Goal: Task Accomplishment & Management: Manage account settings

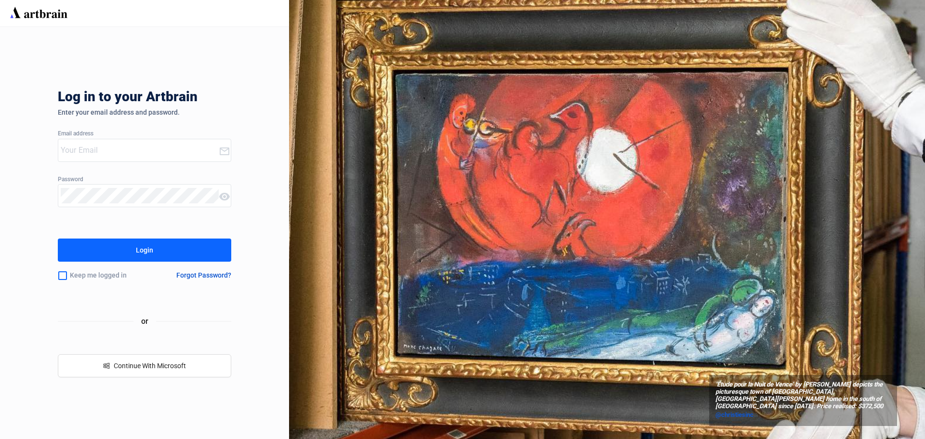
type input "[EMAIL_ADDRESS][DOMAIN_NAME]"
click at [138, 249] on div "Login" at bounding box center [144, 249] width 17 height 15
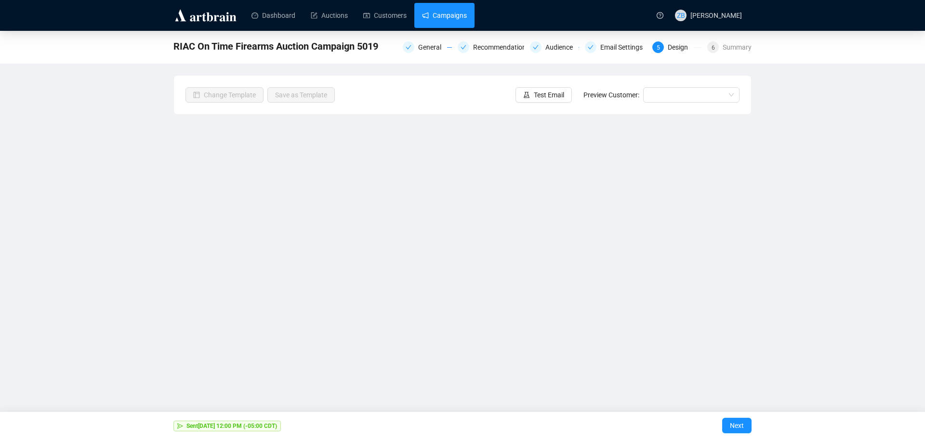
click at [451, 18] on link "Campaigns" at bounding box center [444, 15] width 45 height 25
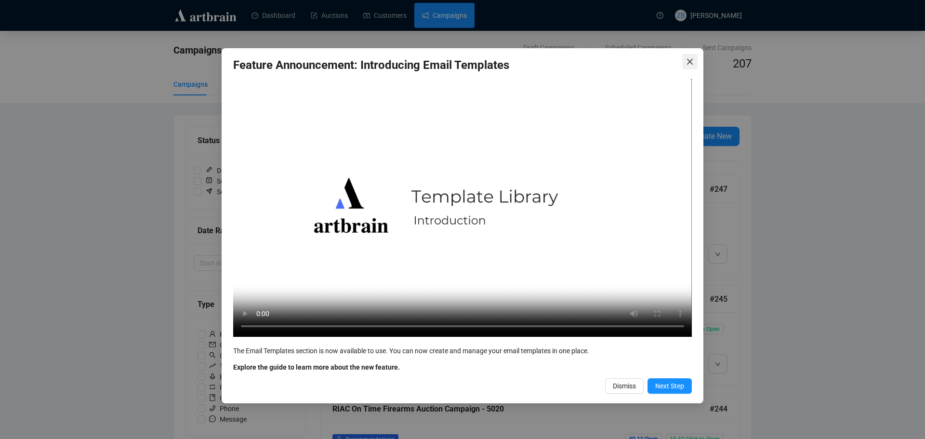
click at [689, 57] on button "Close" at bounding box center [689, 61] width 15 height 15
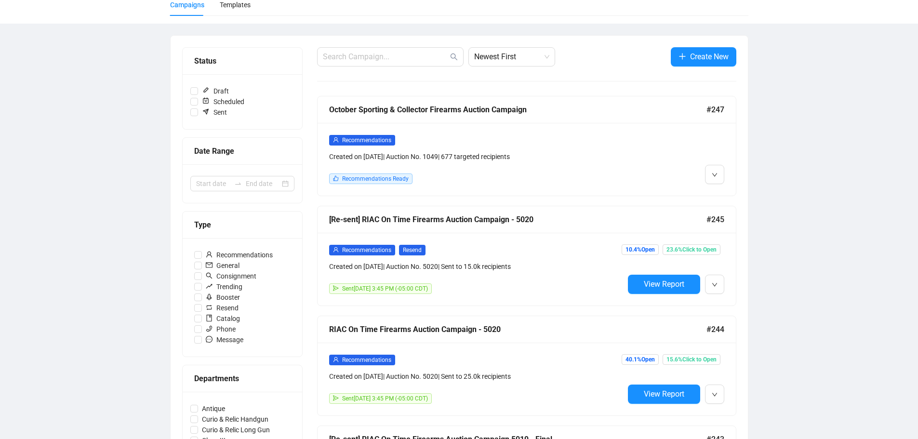
scroll to position [385, 0]
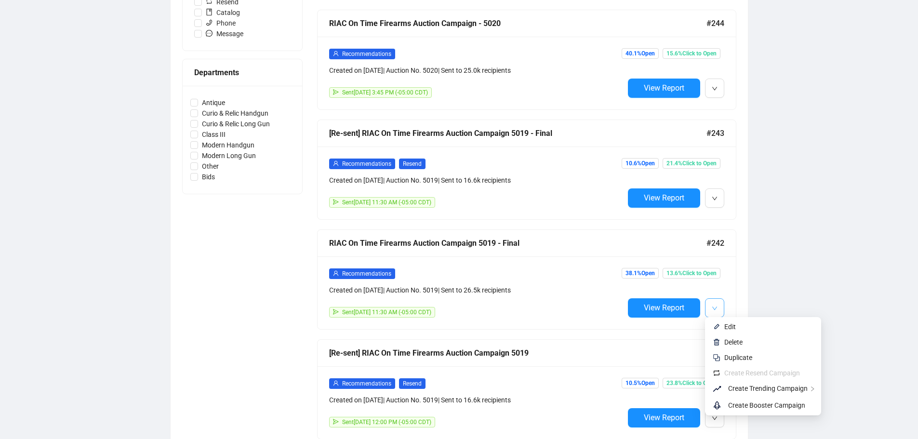
click at [714, 309] on icon "down" at bounding box center [715, 308] width 6 height 6
click at [727, 327] on span "Edit" at bounding box center [730, 327] width 12 height 8
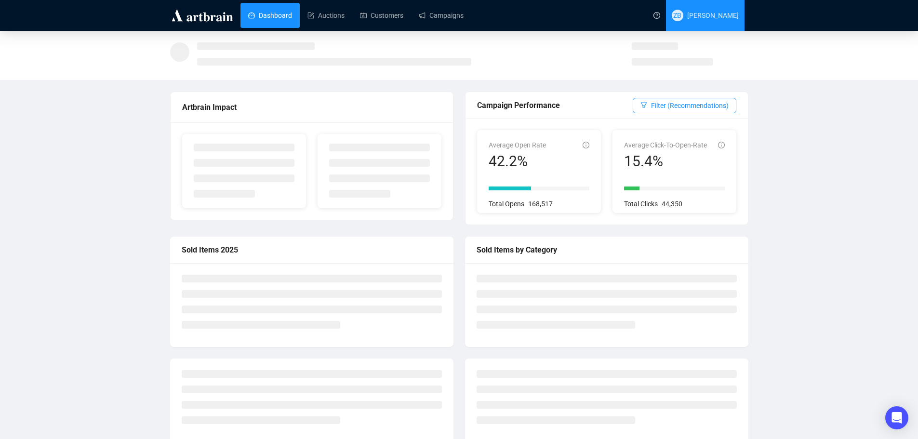
click at [731, 12] on span "[PERSON_NAME]" at bounding box center [713, 16] width 52 height 8
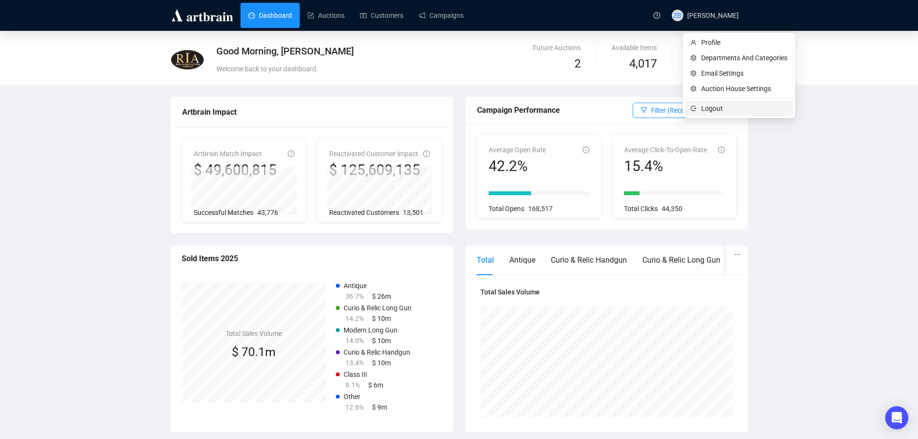
click at [706, 108] on span "Logout" at bounding box center [744, 108] width 86 height 11
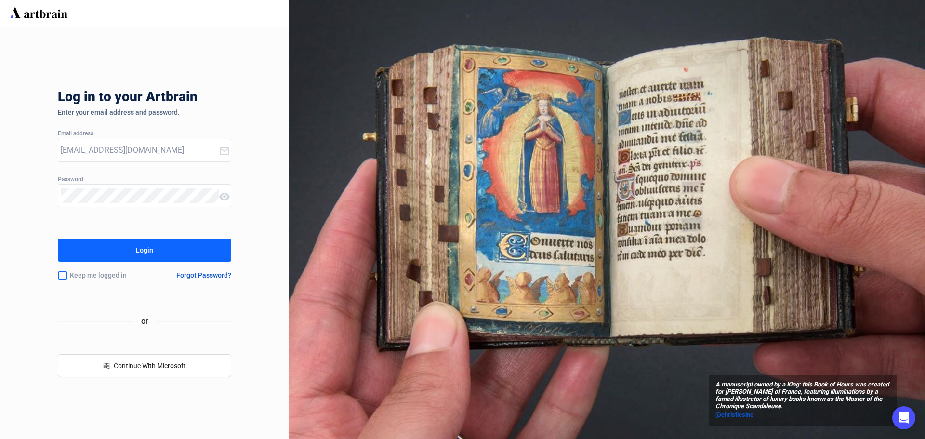
click at [160, 154] on input "zbenjamin@rockislandauction.com" at bounding box center [140, 150] width 158 height 15
type input "WebServ@rockislandauction.com"
click at [141, 243] on div "Login" at bounding box center [144, 249] width 17 height 15
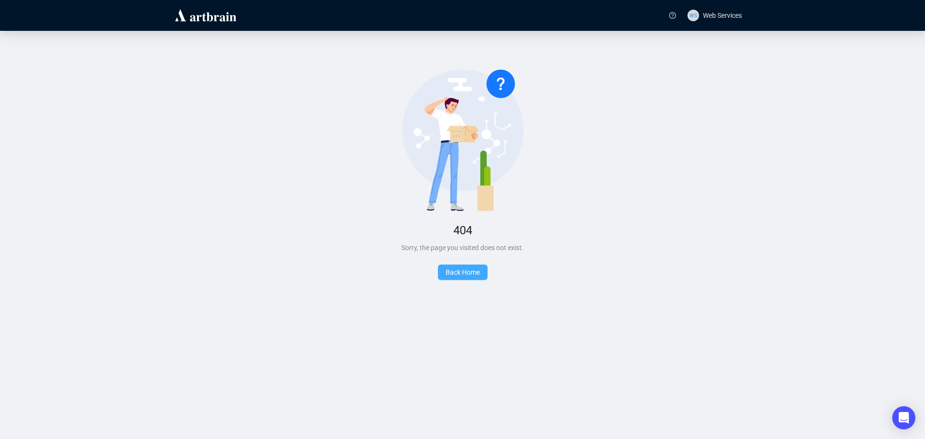
click at [465, 271] on span "Back Home" at bounding box center [463, 272] width 34 height 8
click at [469, 264] on div "No Found 404 Sorry, the page you visited does not exist. Back Home" at bounding box center [462, 174] width 887 height 257
click at [466, 276] on span "Back Home" at bounding box center [463, 272] width 34 height 8
click at [717, 17] on span "Web Services" at bounding box center [722, 16] width 39 height 8
click at [720, 48] on span "Logout" at bounding box center [720, 46] width 28 height 11
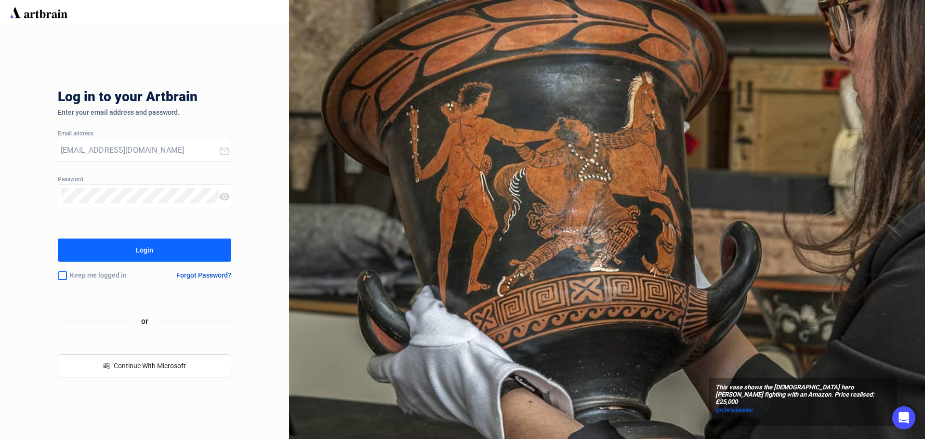
click at [178, 147] on input "WebServ@rockislandauction.com" at bounding box center [140, 150] width 158 height 15
type input "zbenjamin@rockislandauction.com"
click at [135, 250] on button "Login" at bounding box center [144, 250] width 173 height 23
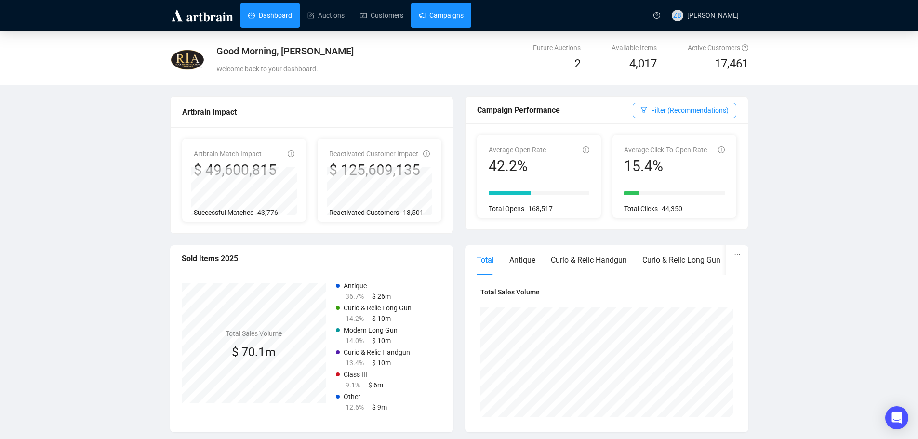
click at [457, 21] on link "Campaigns" at bounding box center [441, 15] width 45 height 25
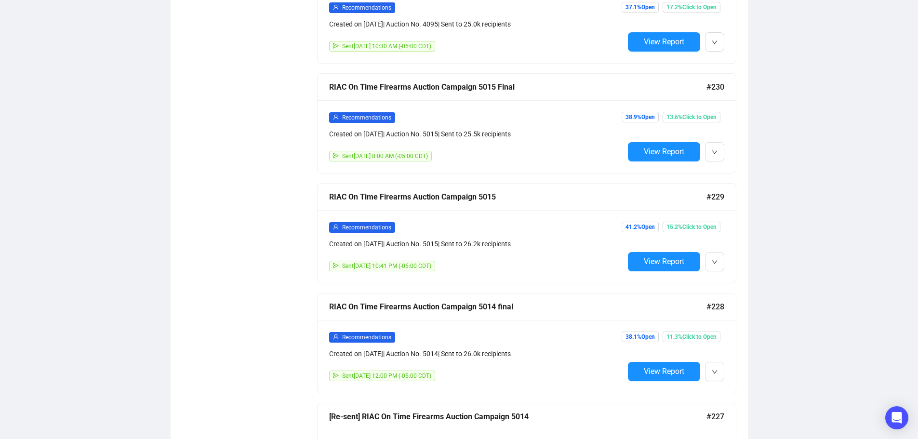
scroll to position [1957, 0]
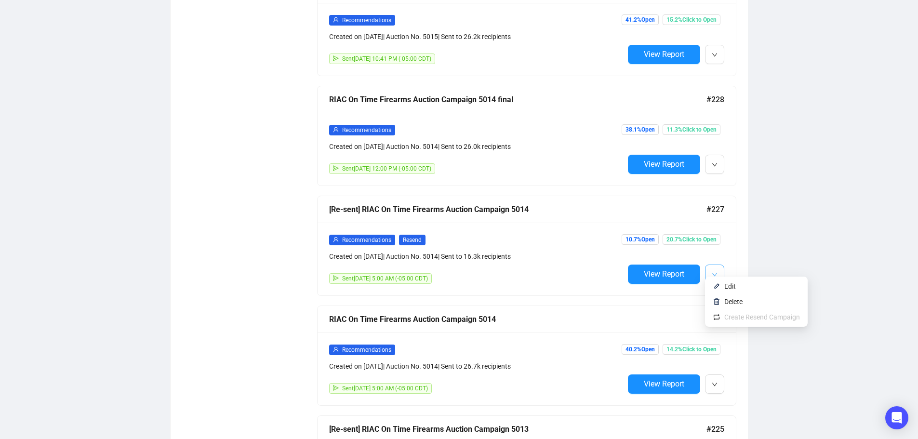
click at [712, 268] on span "button" at bounding box center [715, 274] width 6 height 12
click at [729, 286] on span "Edit" at bounding box center [730, 286] width 12 height 8
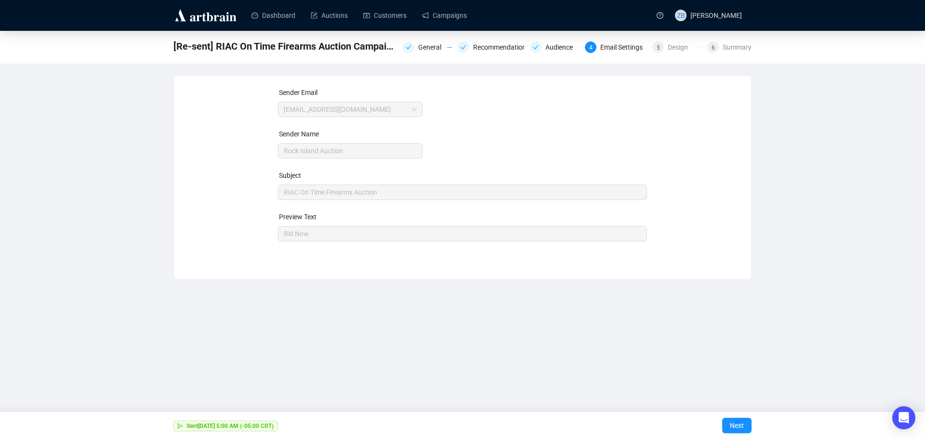
click at [620, 50] on div "Email Settings" at bounding box center [624, 47] width 48 height 12
click at [670, 49] on div "Design" at bounding box center [681, 47] width 26 height 12
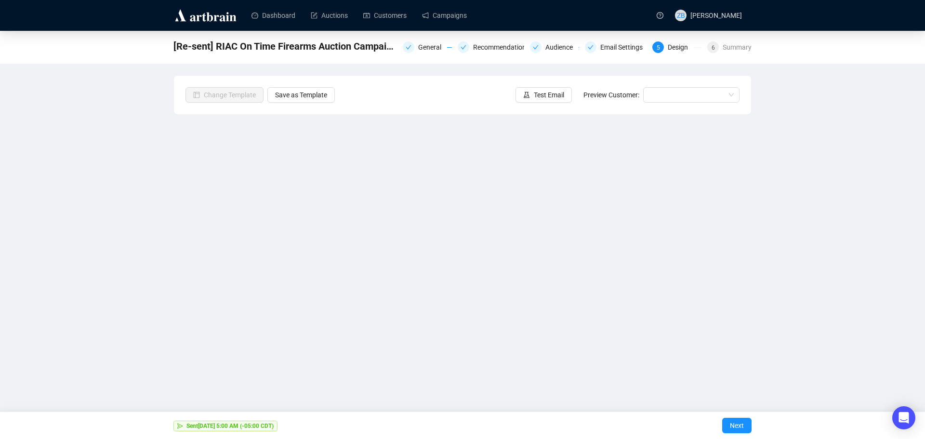
click at [830, 81] on div "[Re-sent] RIAC On Time Firearms Auction Campaign 5014 General Recommendations A…" at bounding box center [462, 209] width 925 height 356
click at [721, 16] on span "[PERSON_NAME]" at bounding box center [716, 16] width 52 height 8
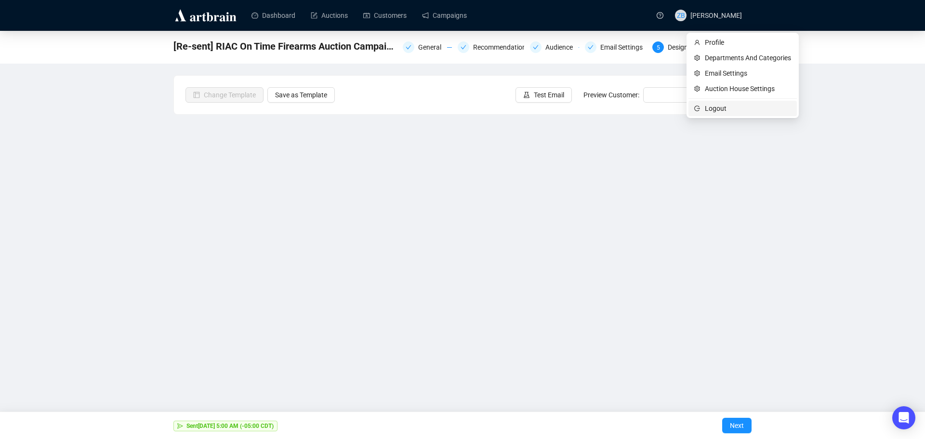
click at [714, 106] on span "Logout" at bounding box center [748, 108] width 86 height 11
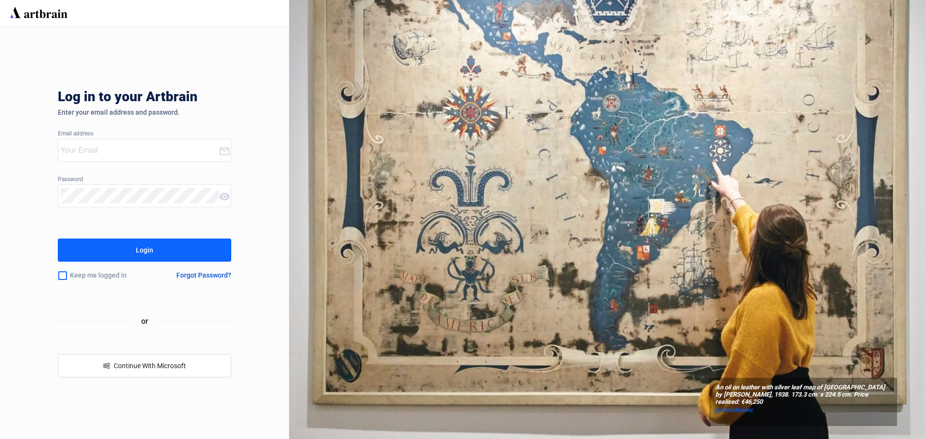
type input "zbenjamin@rockislandauction.com"
